Goal: Task Accomplishment & Management: Use online tool/utility

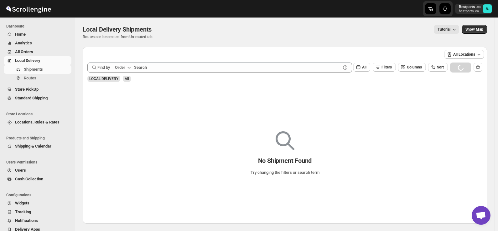
scroll to position [823, 0]
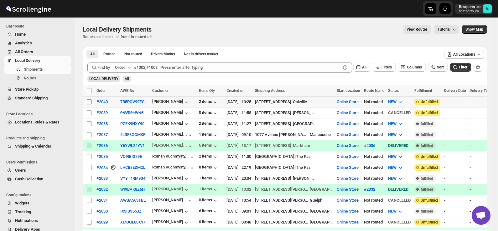
click at [89, 102] on input "Select shipment" at bounding box center [89, 102] width 5 height 5
checkbox input "true"
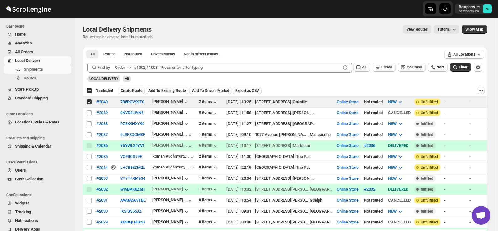
click at [127, 89] on span "Create Route" at bounding box center [132, 90] width 22 height 5
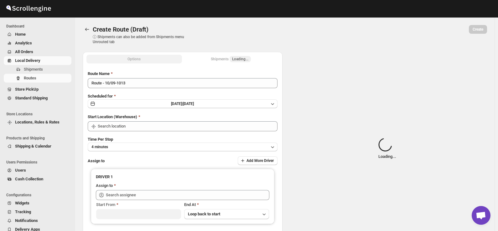
type input "Online Store"
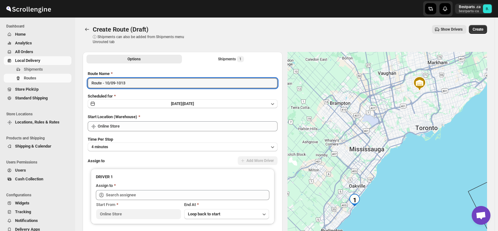
drag, startPoint x: 133, startPoint y: 81, endPoint x: 75, endPoint y: 77, distance: 57.8
click at [75, 77] on div "Create Route (Draft). This page is ready Create Route (Draft) ⓘ Shipments can a…" at bounding box center [284, 141] width 419 height 247
paste input "#2040"
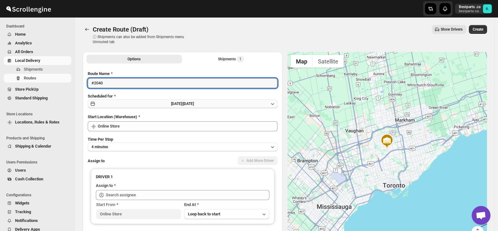
type input "#2040"
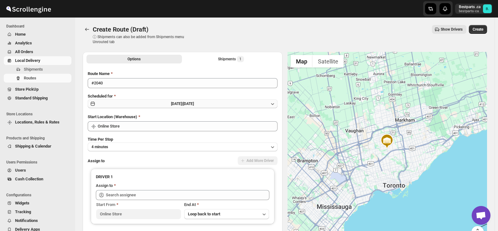
click at [183, 106] on span "[DATE] |" at bounding box center [177, 104] width 12 height 4
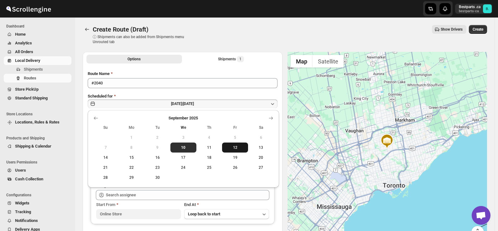
click at [233, 149] on span "12" at bounding box center [234, 147] width 21 height 5
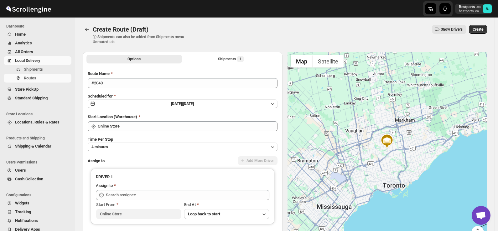
click at [241, 42] on div "Create Route (Draft) ⓘ Shipments can also be added from Shipments menu Unrouted…" at bounding box center [285, 34] width 404 height 19
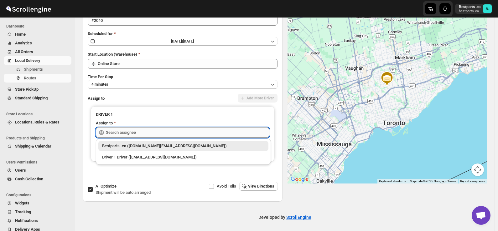
click at [155, 129] on input "text" at bounding box center [187, 133] width 163 height 10
click at [145, 145] on div "Bestparts .ca ([DOMAIN_NAME][EMAIL_ADDRESS][DOMAIN_NAME])" at bounding box center [183, 146] width 162 height 6
type input "Bestparts .ca ([DOMAIN_NAME][EMAIL_ADDRESS][DOMAIN_NAME])"
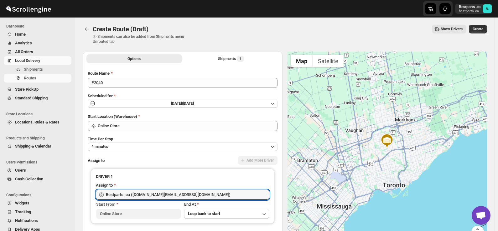
scroll to position [0, 0]
click at [479, 28] on span "Create" at bounding box center [477, 29] width 11 height 5
